Goal: Task Accomplishment & Management: Complete application form

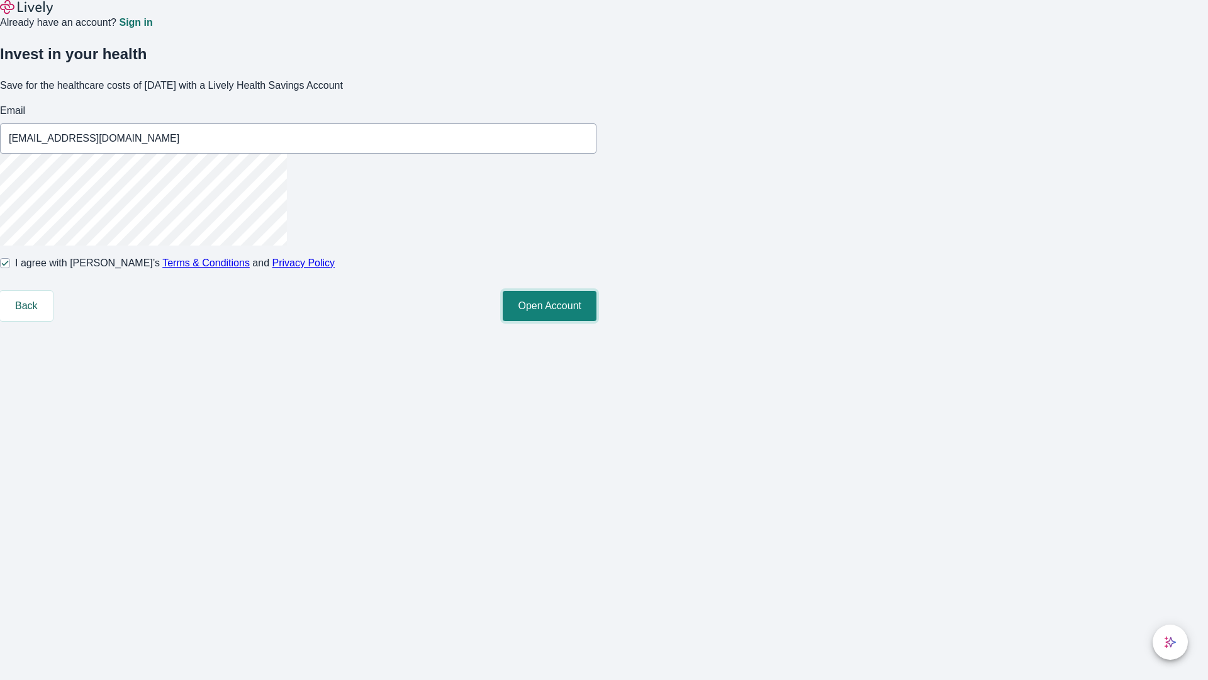
click at [597, 321] on button "Open Account" at bounding box center [550, 306] width 94 height 30
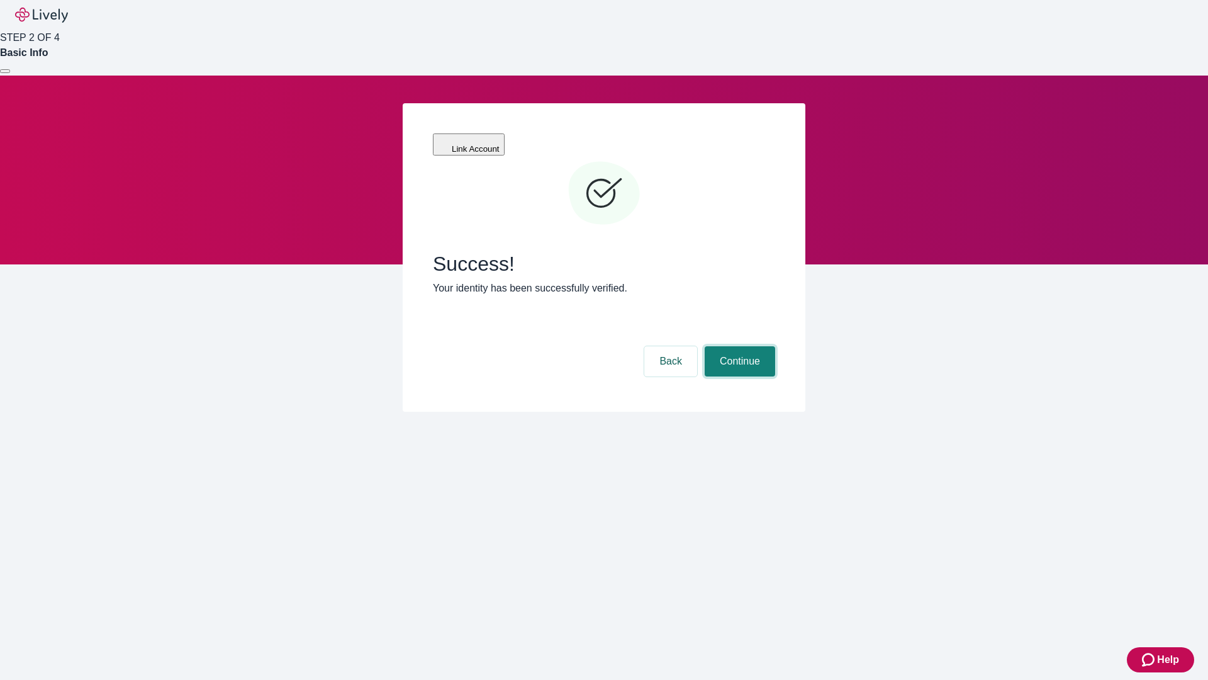
click at [738, 346] on button "Continue" at bounding box center [740, 361] width 70 height 30
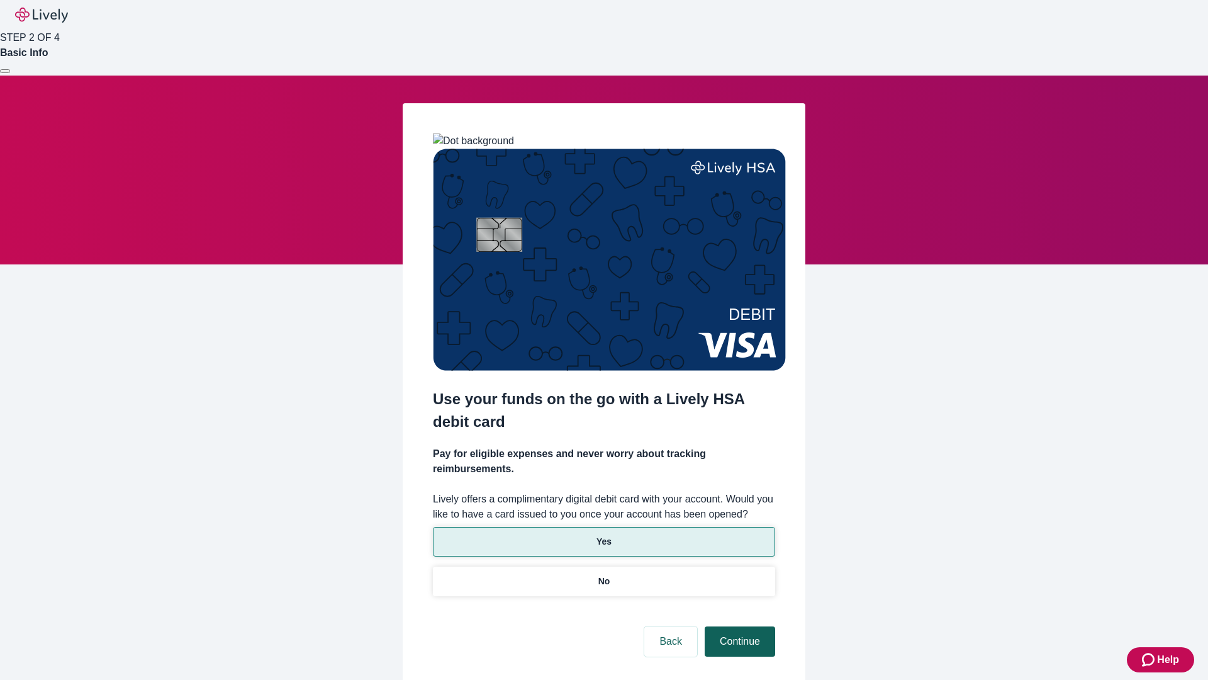
click at [604, 575] on p "No" at bounding box center [605, 581] width 12 height 13
click at [738, 626] on button "Continue" at bounding box center [740, 641] width 70 height 30
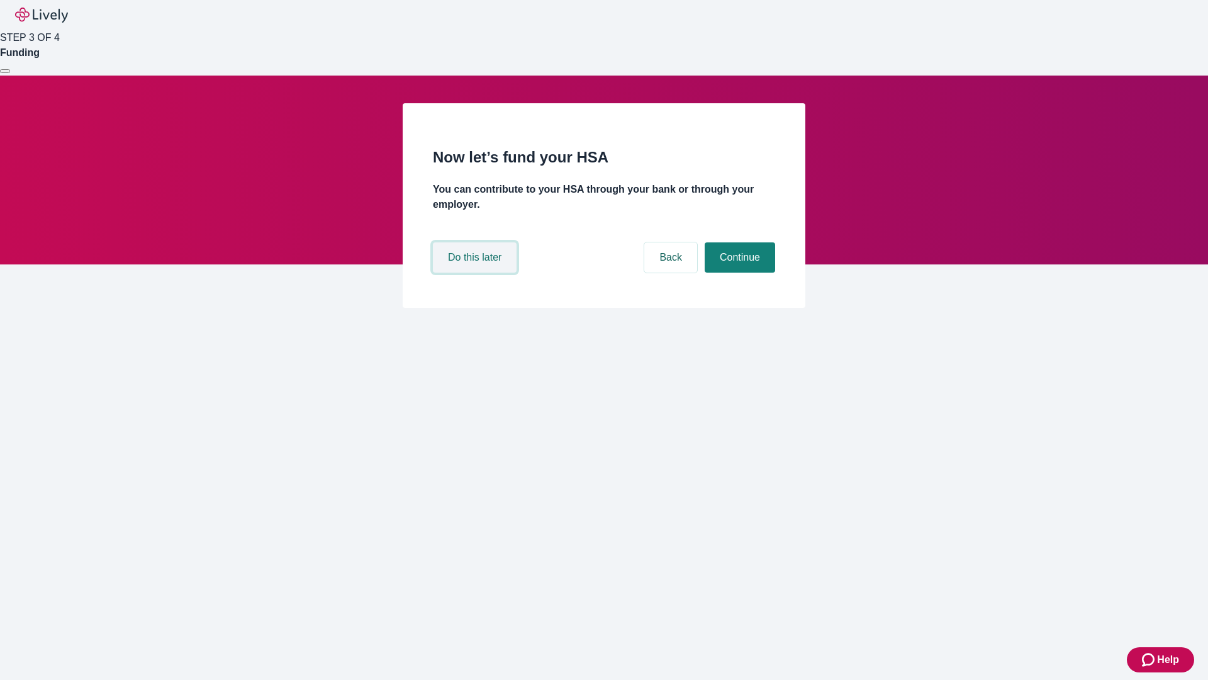
click at [476, 273] on button "Do this later" at bounding box center [475, 257] width 84 height 30
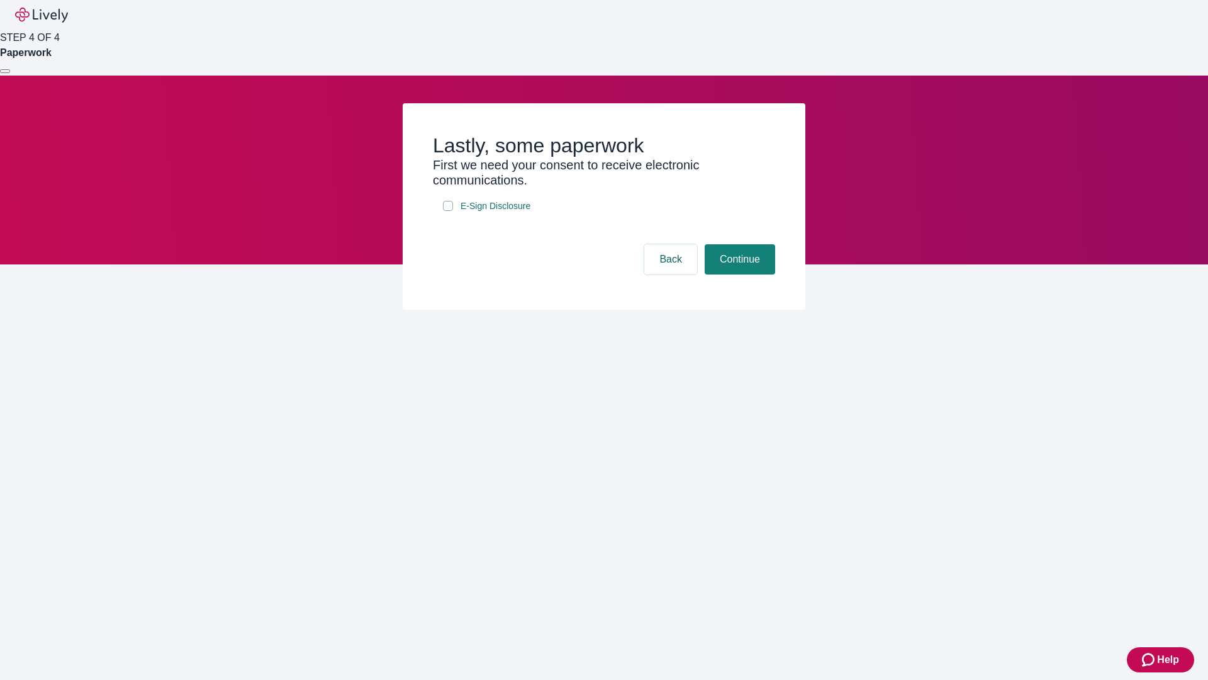
click at [448, 211] on input "E-Sign Disclosure" at bounding box center [448, 206] width 10 height 10
checkbox input "true"
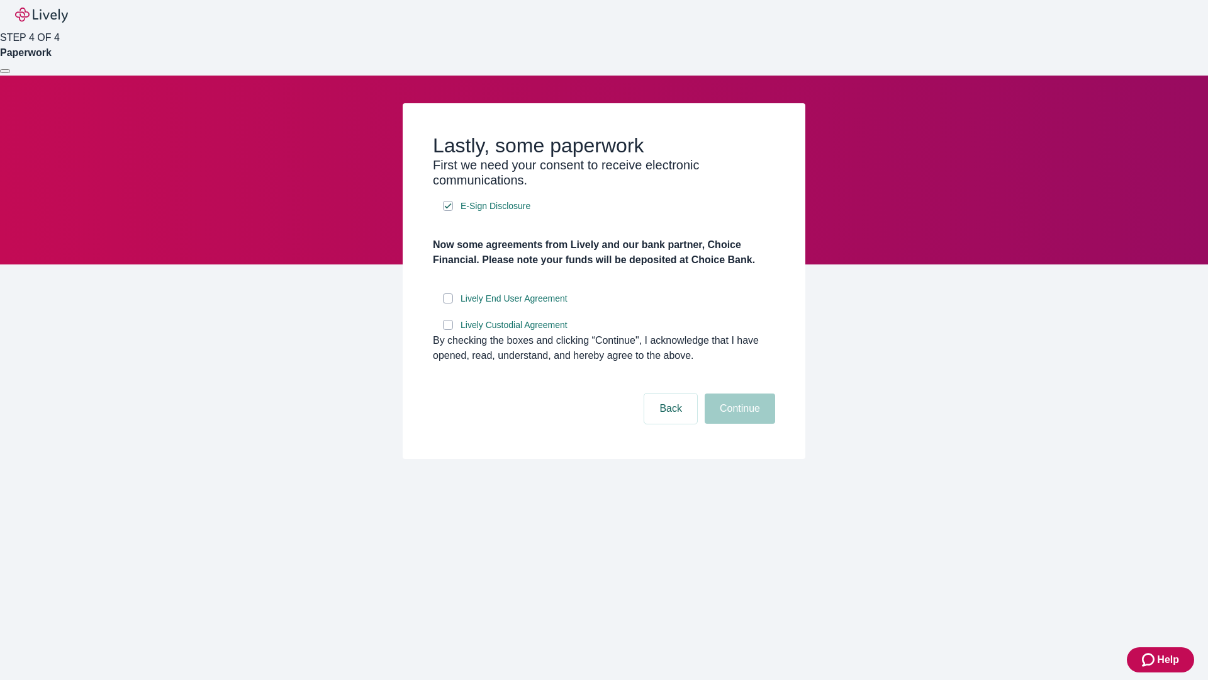
click at [448, 303] on input "Lively End User Agreement" at bounding box center [448, 298] width 10 height 10
checkbox input "true"
click at [448, 330] on input "Lively Custodial Agreement" at bounding box center [448, 325] width 10 height 10
checkbox input "true"
click at [738, 424] on button "Continue" at bounding box center [740, 408] width 70 height 30
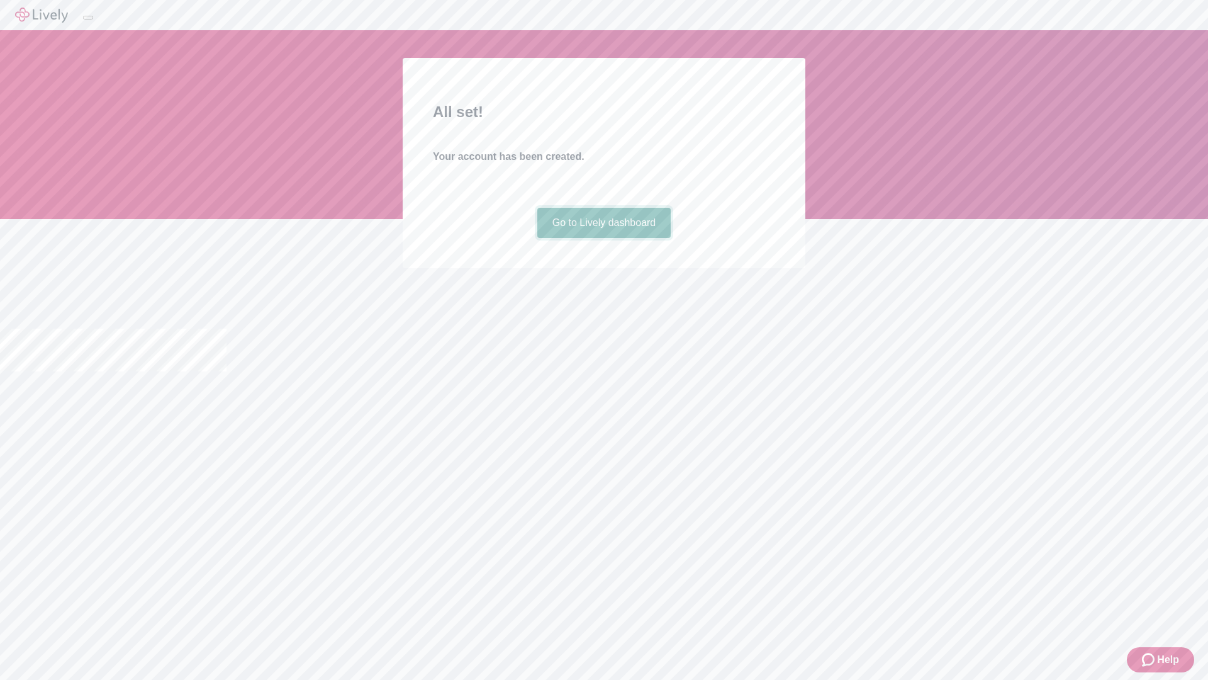
click at [604, 238] on link "Go to Lively dashboard" at bounding box center [605, 223] width 134 height 30
